Goal: Task Accomplishment & Management: Use online tool/utility

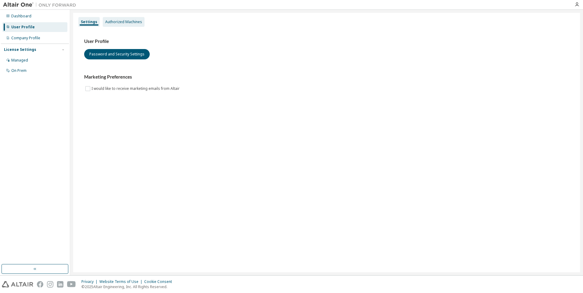
click at [132, 24] on div "Authorized Machines" at bounding box center [123, 22] width 37 height 5
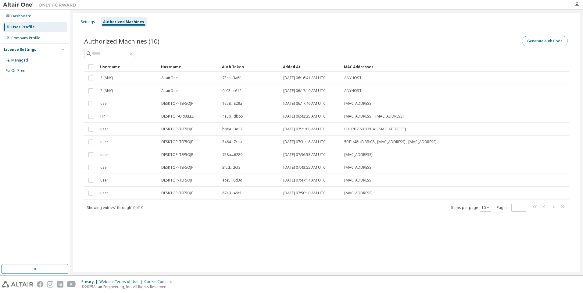
click at [537, 42] on button "Generate Auth Code" at bounding box center [545, 41] width 46 height 10
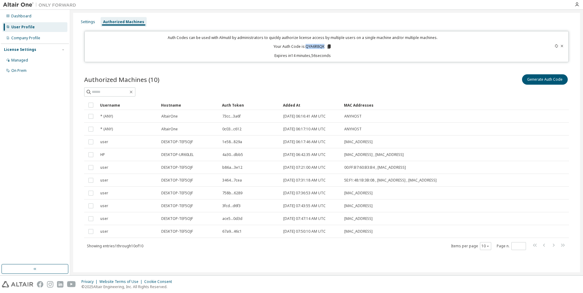
drag, startPoint x: 306, startPoint y: 47, endPoint x: 324, endPoint y: 46, distance: 17.7
click at [324, 46] on p "Your Auth Code is: QYA6R8QK" at bounding box center [303, 46] width 58 height 5
copy p "QYA6R8QK"
click at [576, 6] on icon "button" at bounding box center [577, 4] width 5 height 5
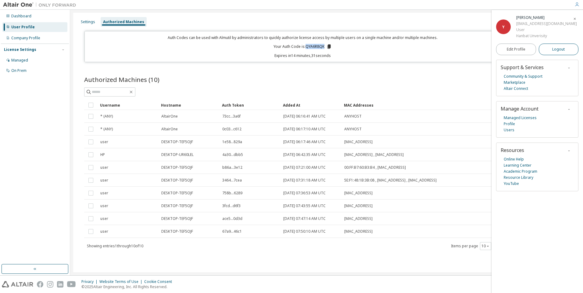
click at [559, 48] on span "Logout" at bounding box center [558, 49] width 13 height 6
